Goal: Information Seeking & Learning: Learn about a topic

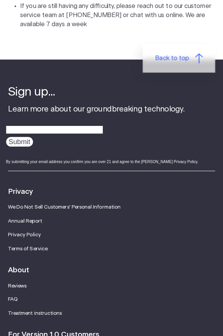
scroll to position [1807, 0]
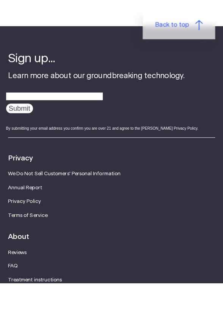
click at [17, 322] on link "FAQ" at bounding box center [14, 319] width 10 height 5
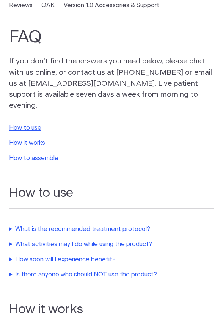
scroll to position [41, 0]
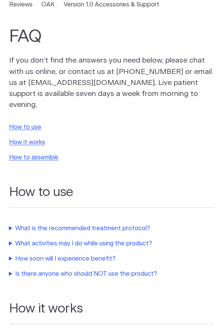
click at [139, 239] on summary "What activities may I do while using the product?" at bounding box center [111, 243] width 205 height 9
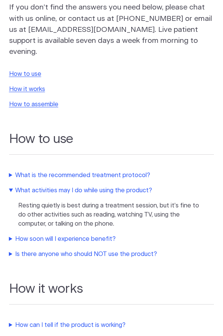
scroll to position [95, 0]
click at [29, 234] on summary "How soon will I experience benefit?" at bounding box center [111, 238] width 205 height 9
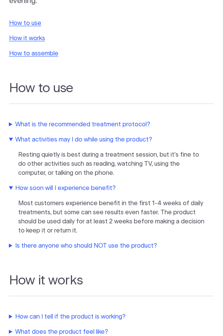
scroll to position [146, 0]
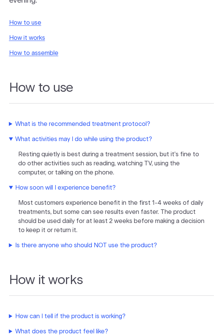
click at [180, 273] on h2 "How it works" at bounding box center [111, 284] width 205 height 23
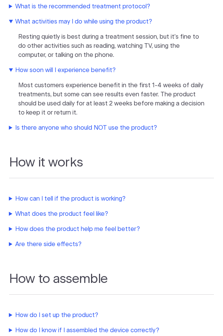
scroll to position [257, 0]
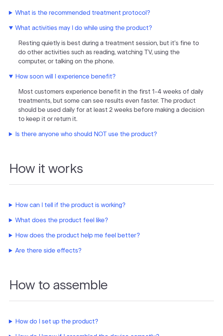
click at [112, 201] on summary "How can I tell if the product is working?" at bounding box center [111, 205] width 205 height 9
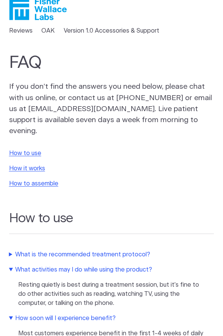
scroll to position [0, 0]
